Goal: Browse casually

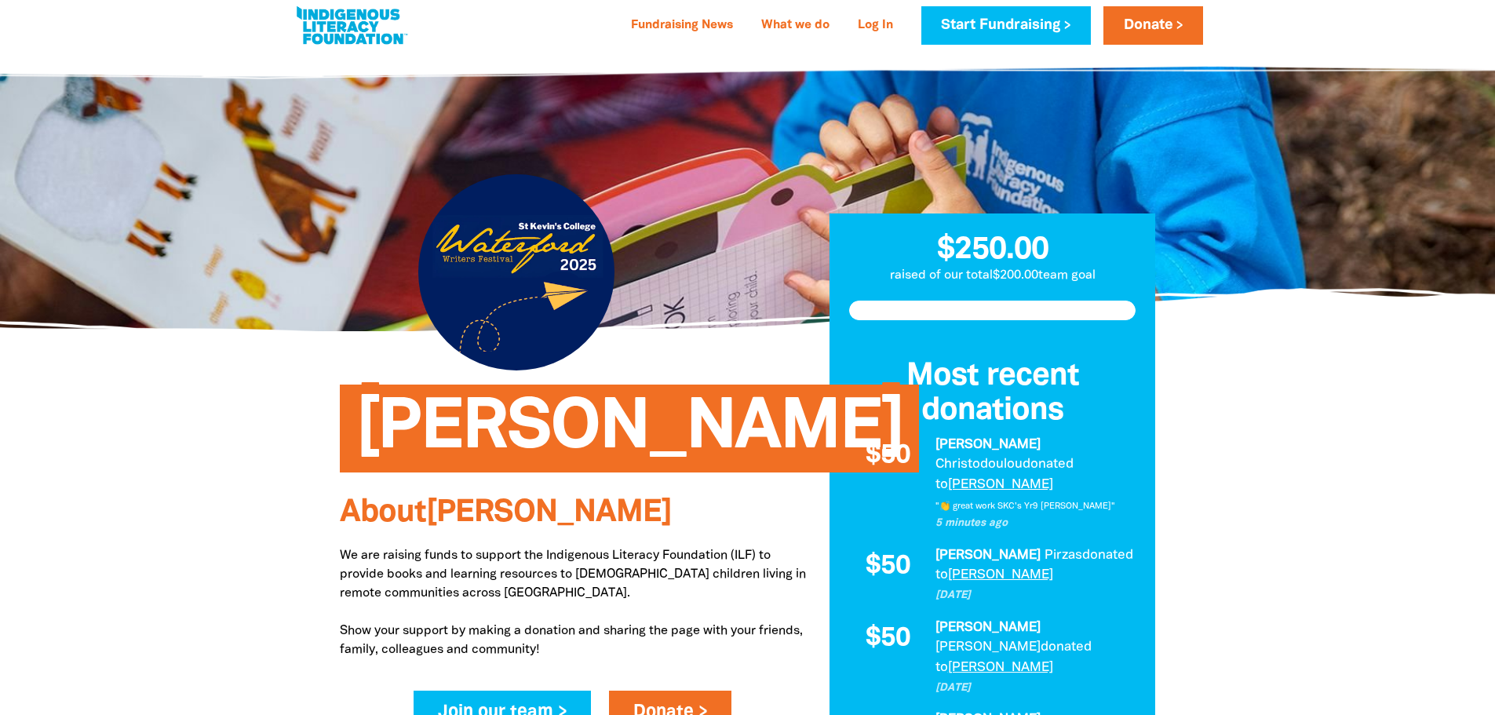
drag, startPoint x: 441, startPoint y: 359, endPoint x: 1288, endPoint y: 494, distance: 857.3
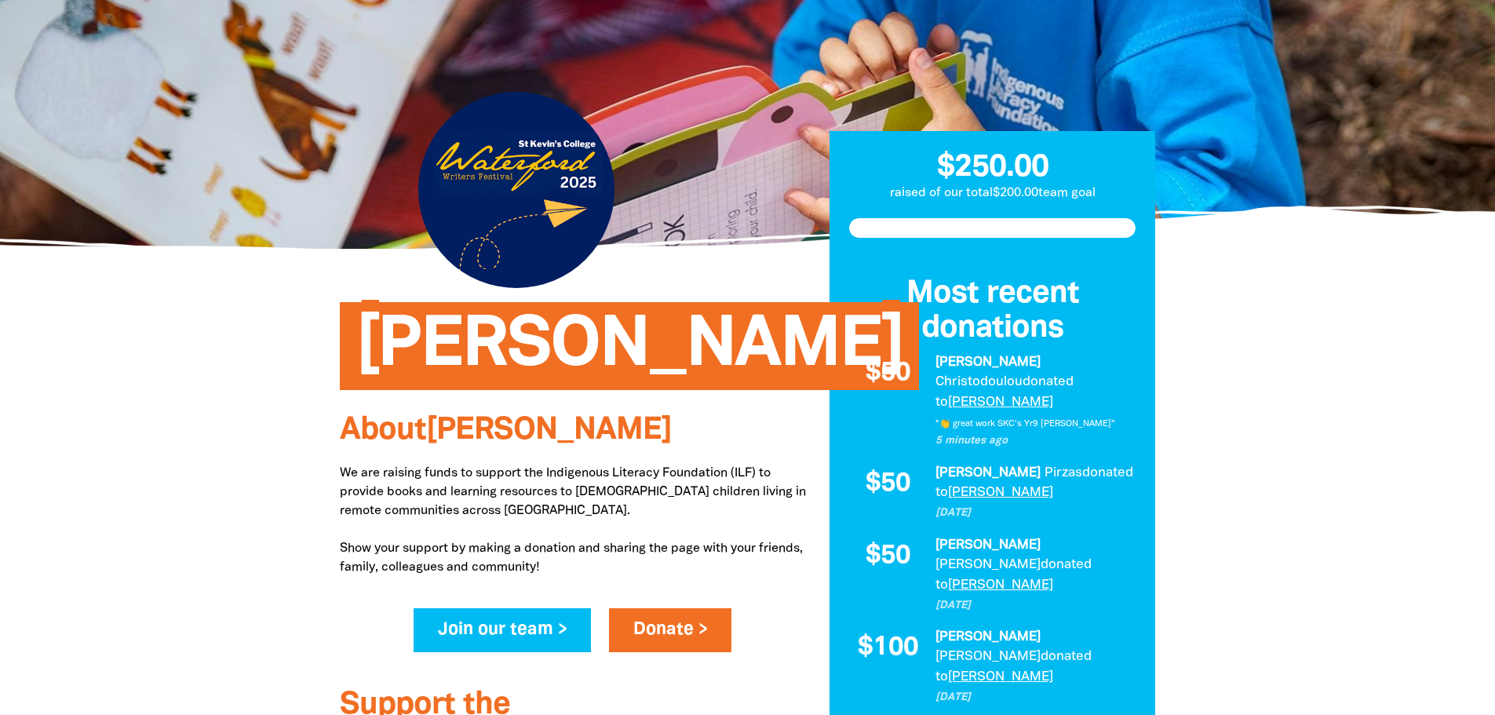
scroll to position [171, 0]
